Goal: Task Accomplishment & Management: Use online tool/utility

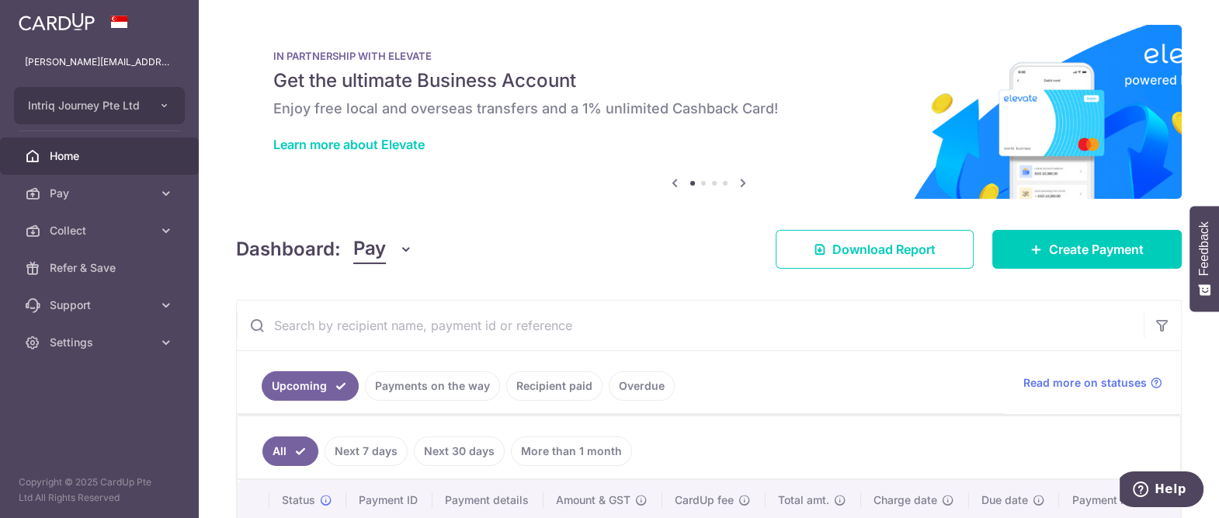
click at [398, 252] on icon "button" at bounding box center [406, 250] width 16 height 16
click at [405, 332] on link "Collect" at bounding box center [435, 329] width 162 height 37
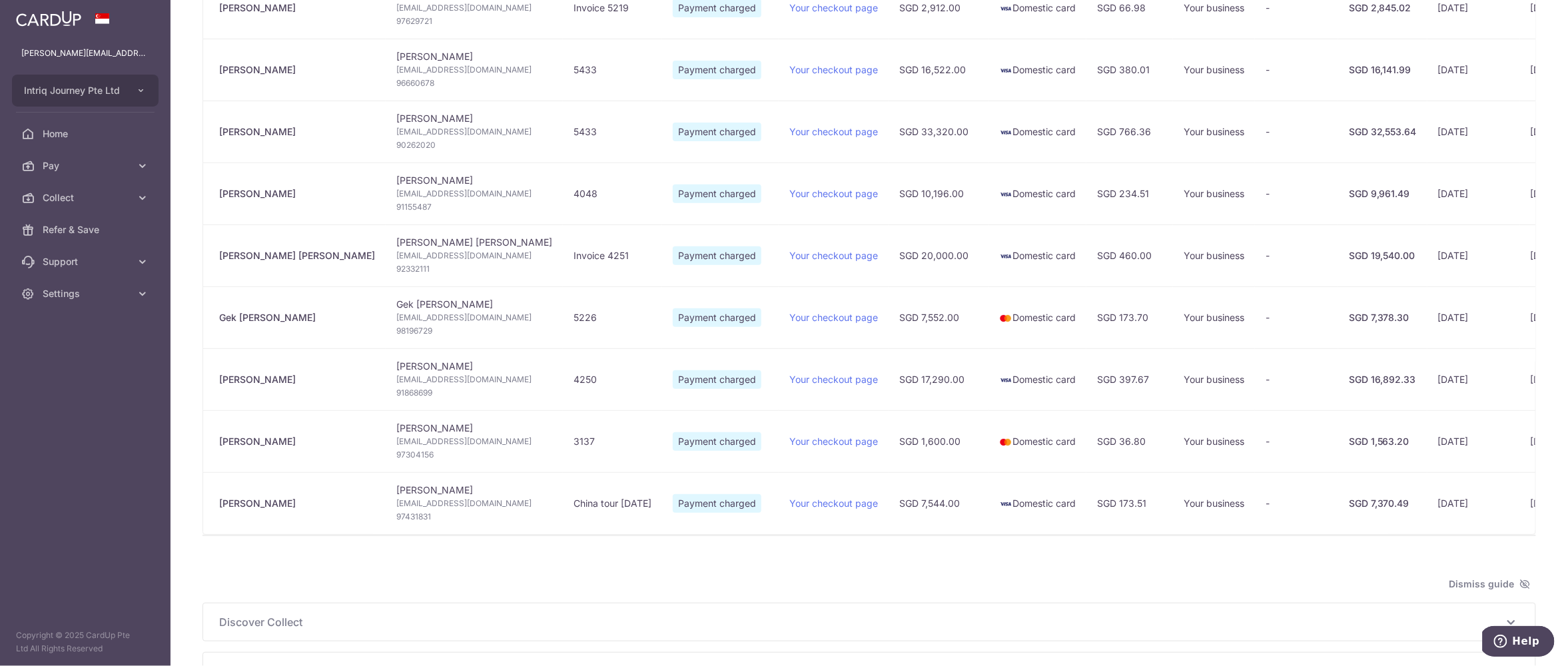
scroll to position [0, 180]
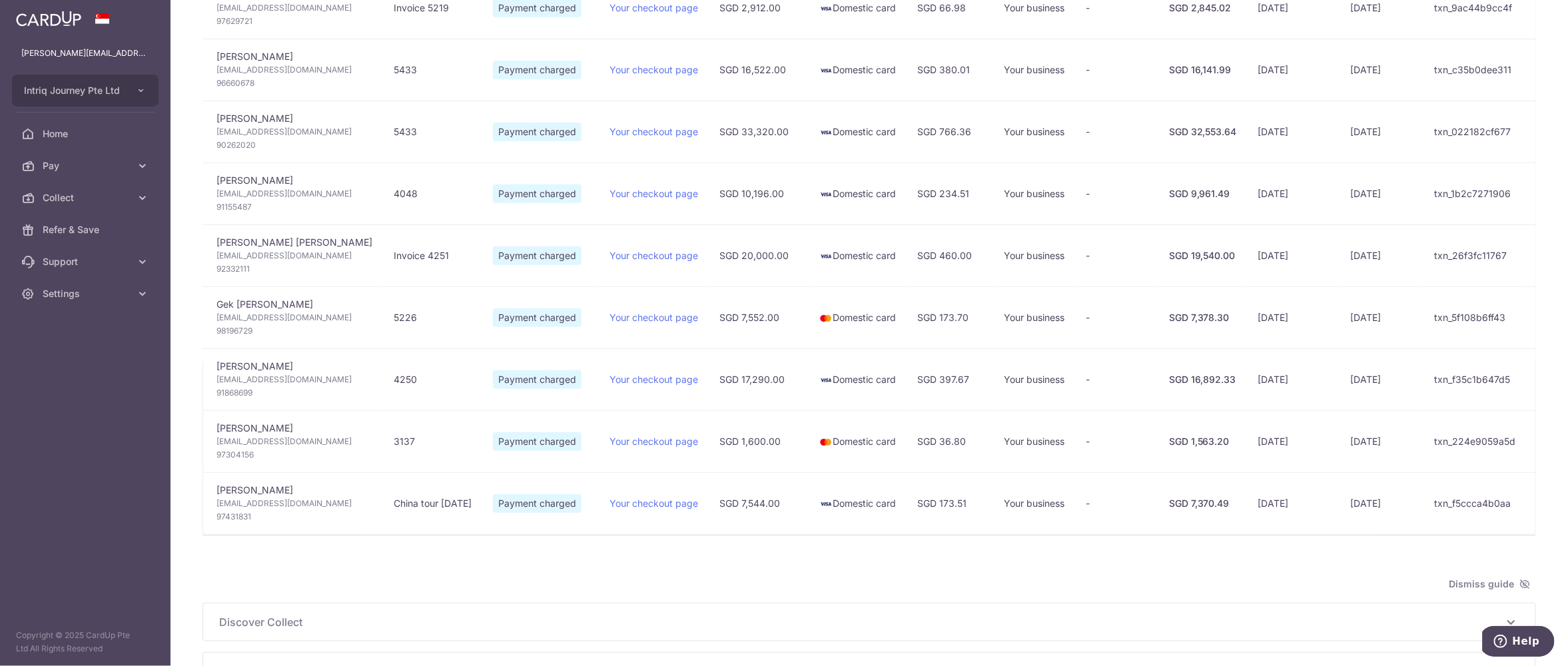
type input "October 2025"
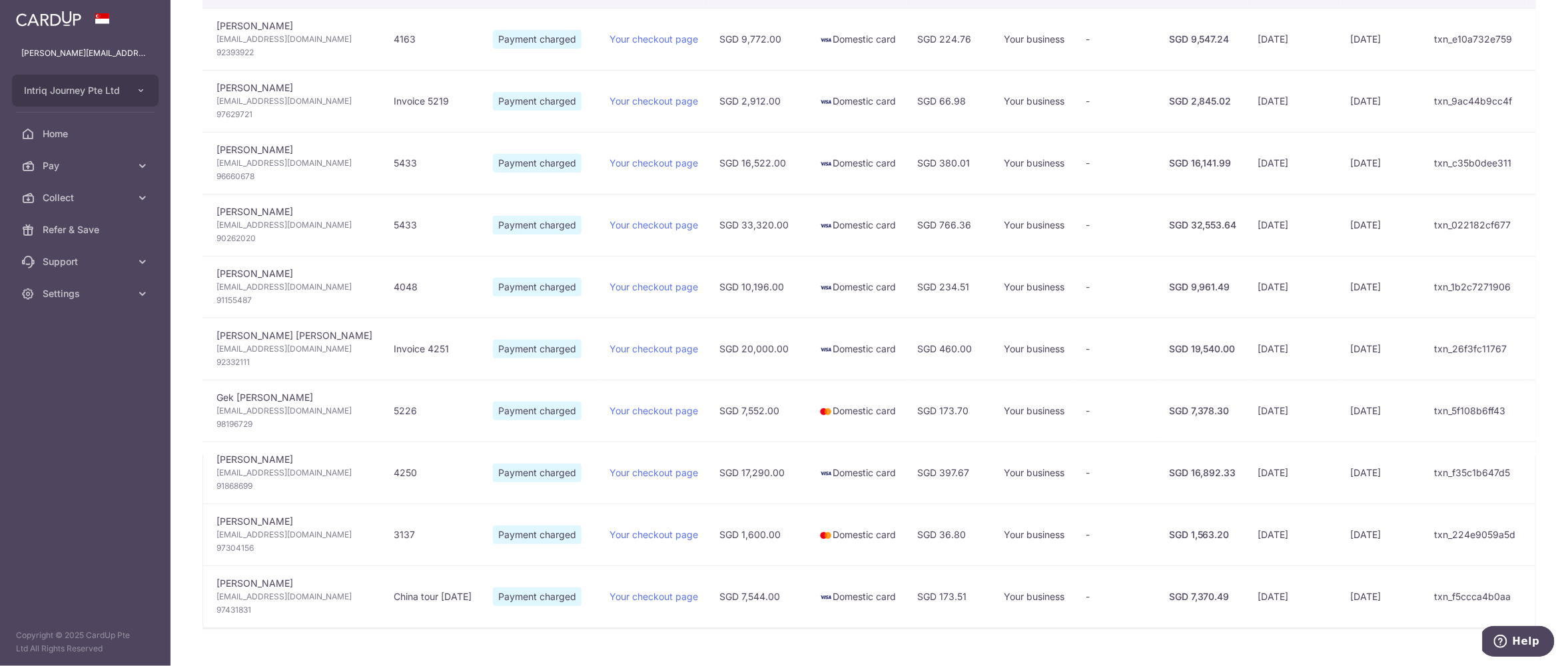
scroll to position [267, 0]
